Goal: Transaction & Acquisition: Obtain resource

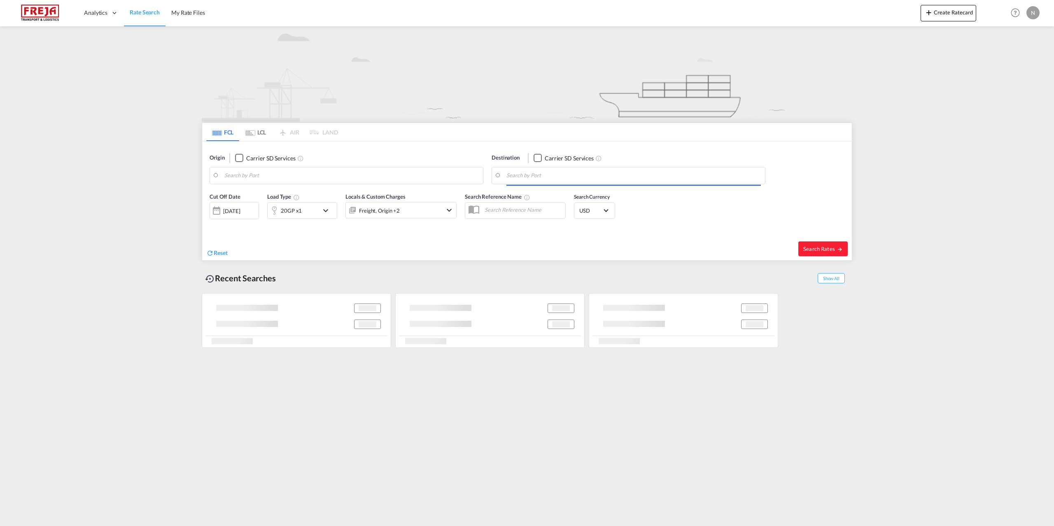
type input "[GEOGRAPHIC_DATA], [GEOGRAPHIC_DATA]"
type input "Altamira, MXATM"
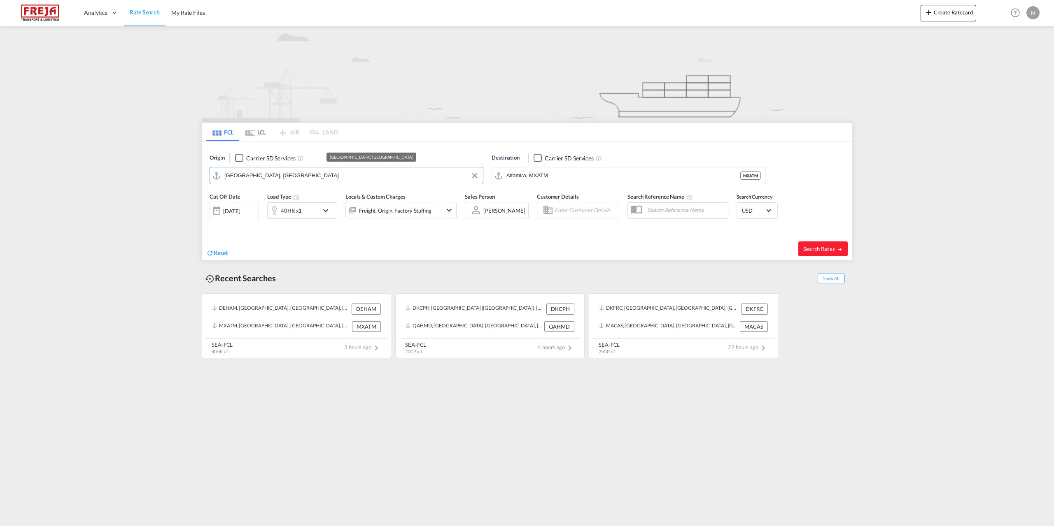
click at [364, 174] on input "[GEOGRAPHIC_DATA], [GEOGRAPHIC_DATA]" at bounding box center [351, 176] width 254 height 12
click at [299, 191] on div "Aarhus [GEOGRAPHIC_DATA] DKAAR" at bounding box center [288, 198] width 156 height 25
type input "[GEOGRAPHIC_DATA], [GEOGRAPHIC_DATA]"
click at [294, 209] on div "40HR x1" at bounding box center [291, 211] width 21 height 12
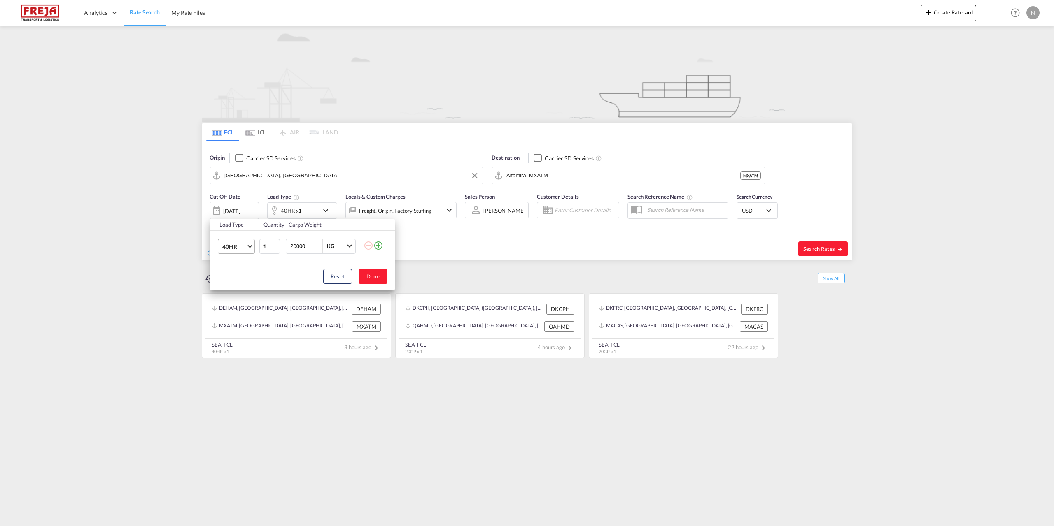
click at [247, 245] on md-select-value "40HR" at bounding box center [237, 247] width 33 height 14
click at [253, 245] on md-option "40HC" at bounding box center [244, 243] width 56 height 20
click at [378, 245] on md-icon "icon-plus-circle-outline" at bounding box center [378, 246] width 10 height 10
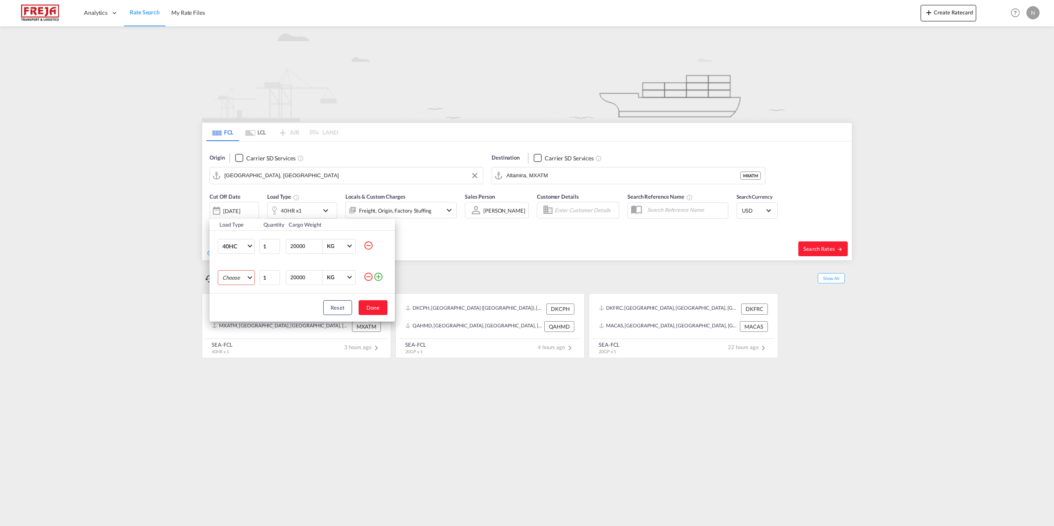
click at [242, 281] on md-select "Choose 20GP 40GP 40HC 45HC 20RE 40RE 40HR 20OT 40OT 20FR 40FR 40NR 20NR 45S 20T…" at bounding box center [236, 277] width 37 height 15
click at [236, 278] on md-option "20GP" at bounding box center [244, 278] width 56 height 20
click at [367, 306] on button "Done" at bounding box center [372, 307] width 29 height 15
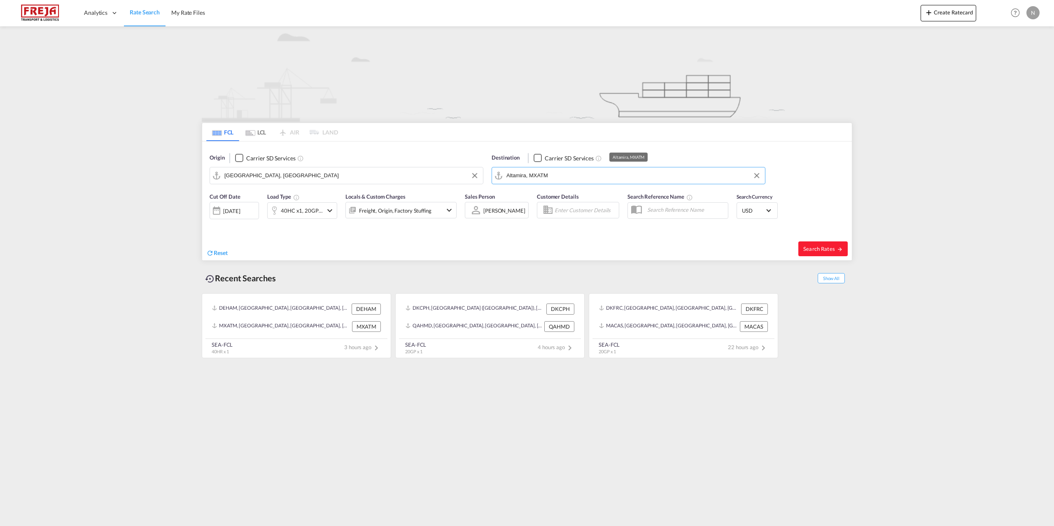
click at [551, 174] on input "Altamira, MXATM" at bounding box center [633, 176] width 254 height 12
click at [562, 195] on div "[PERSON_NAME] ( [GEOGRAPHIC_DATA] ) [GEOGRAPHIC_DATA] [GEOGRAPHIC_DATA]" at bounding box center [570, 198] width 156 height 25
type input "[PERSON_NAME] ([PERSON_NAME]), [GEOGRAPHIC_DATA]"
click at [829, 255] on button "Search Rates" at bounding box center [822, 249] width 49 height 15
type input "DKAAR to INNSA / [DATE]"
